Goal: Transaction & Acquisition: Purchase product/service

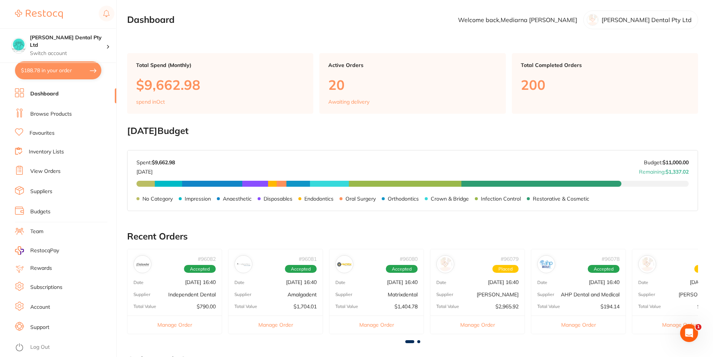
click at [38, 73] on button "$188.78 in your order" at bounding box center [58, 70] width 86 height 18
checkbox input "true"
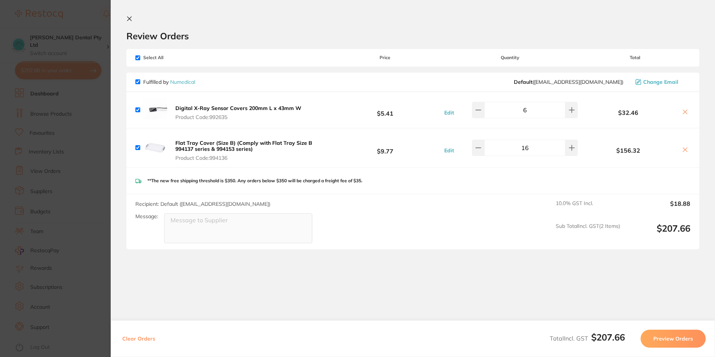
click at [133, 20] on button at bounding box center [130, 19] width 9 height 7
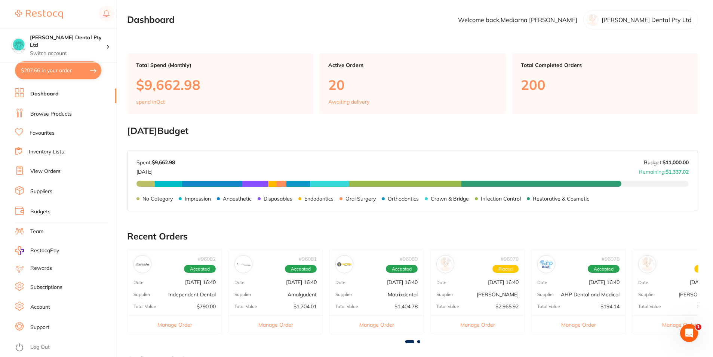
click at [37, 117] on link "Browse Products" at bounding box center [50, 113] width 41 height 7
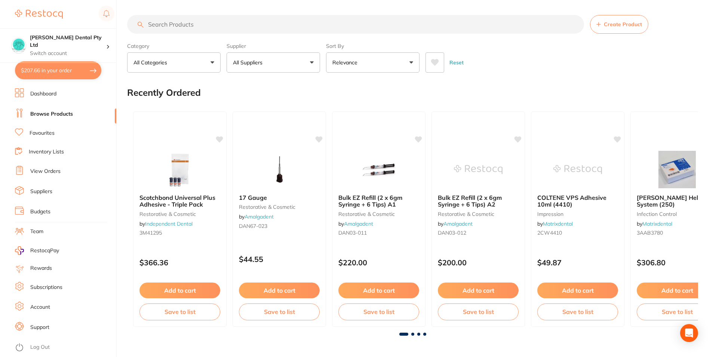
click at [193, 21] on input "search" at bounding box center [355, 24] width 457 height 19
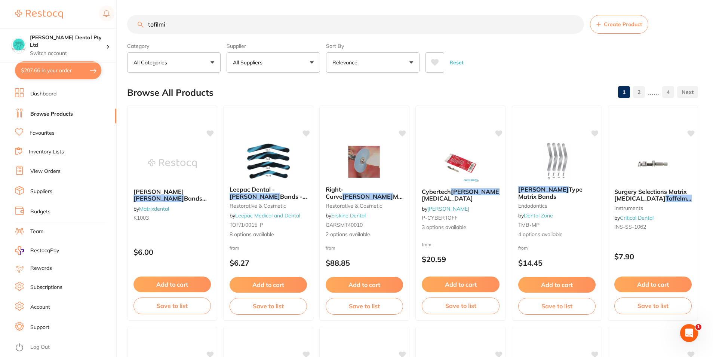
drag, startPoint x: 179, startPoint y: 26, endPoint x: -1, endPoint y: 19, distance: 181.0
click at [0, 19] on html "$207.66 [PERSON_NAME] Dental Pty Ltd Switch account [PERSON_NAME] Dental Pty Lt…" at bounding box center [356, 178] width 713 height 357
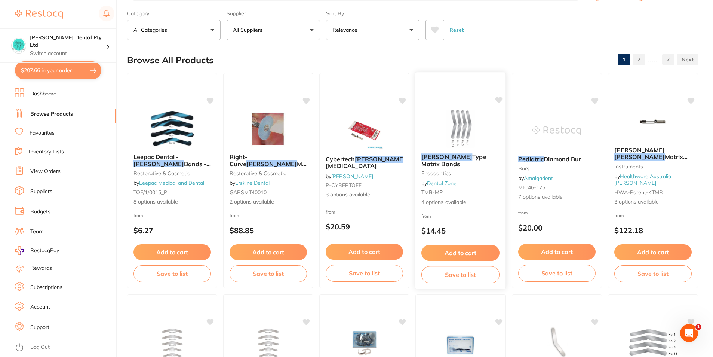
scroll to position [75, 0]
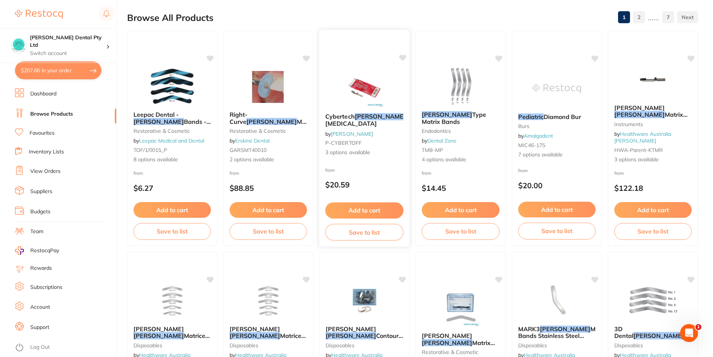
type input "[PERSON_NAME] pediatric"
